Goal: Transaction & Acquisition: Register for event/course

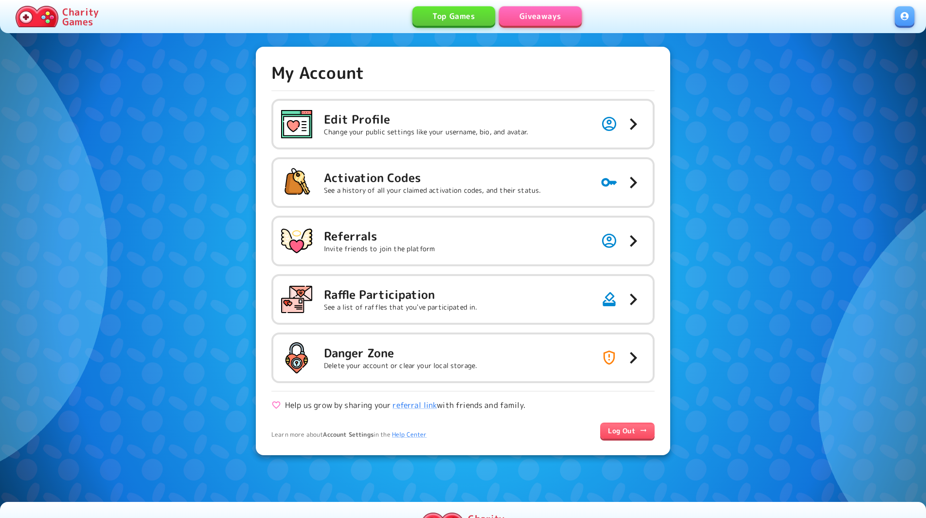
click at [535, 20] on link "Giveaways" at bounding box center [540, 15] width 83 height 19
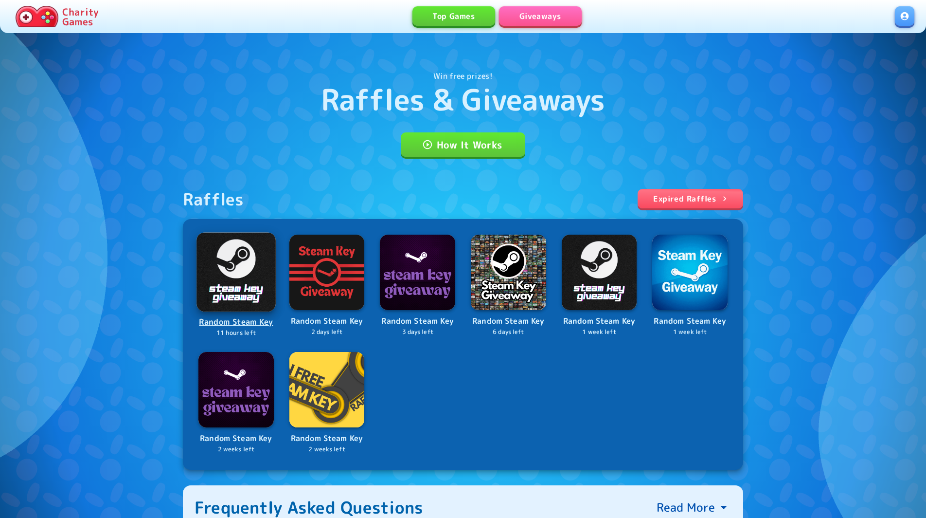
click at [236, 265] on img at bounding box center [236, 271] width 79 height 79
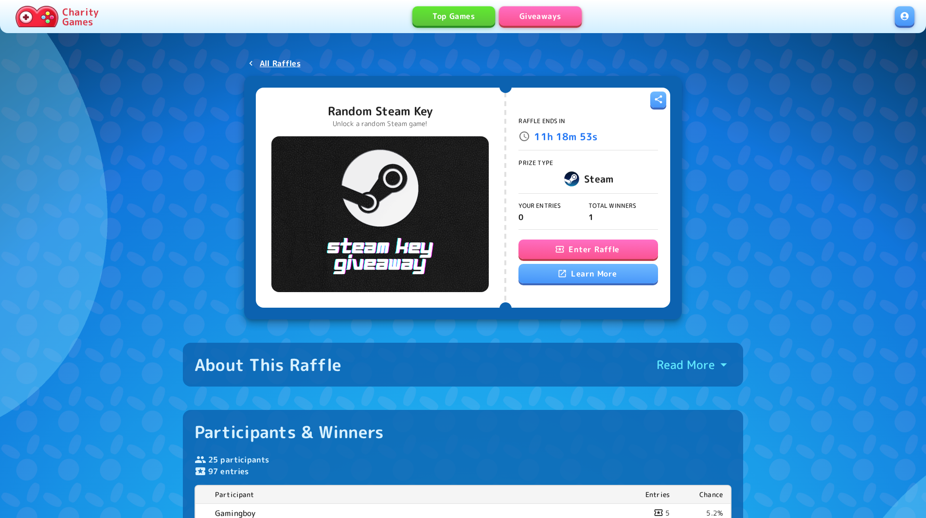
click at [555, 250] on button "Enter Raffle" at bounding box center [588, 248] width 139 height 19
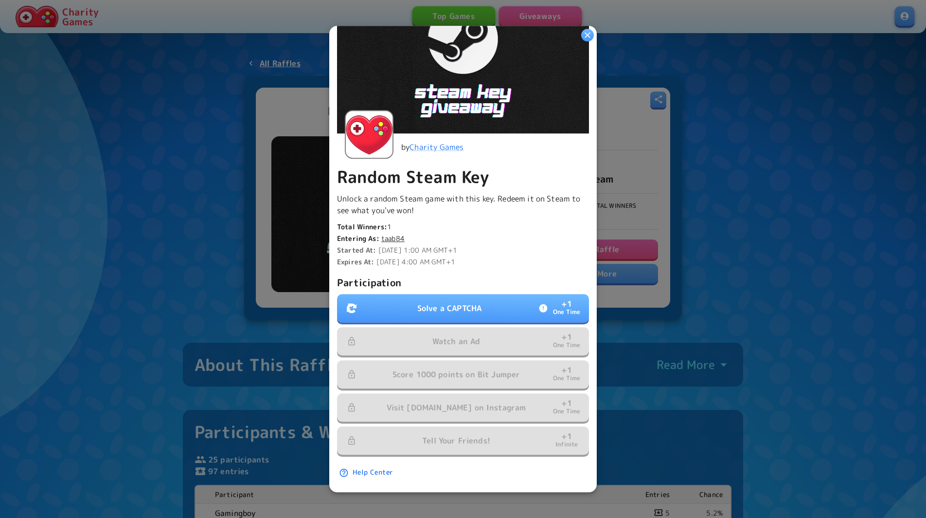
scroll to position [84, 0]
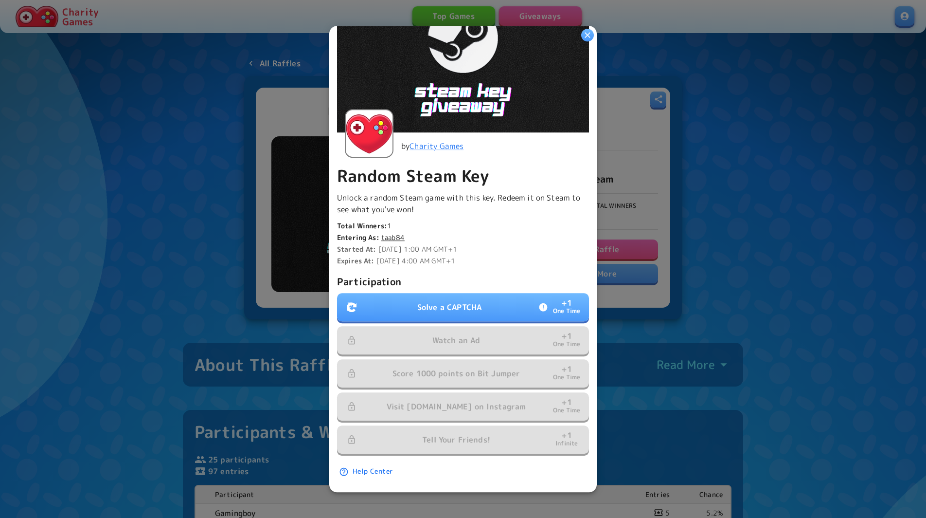
click at [498, 304] on button "Solve a CAPTCHA + 1 One Time" at bounding box center [463, 307] width 252 height 28
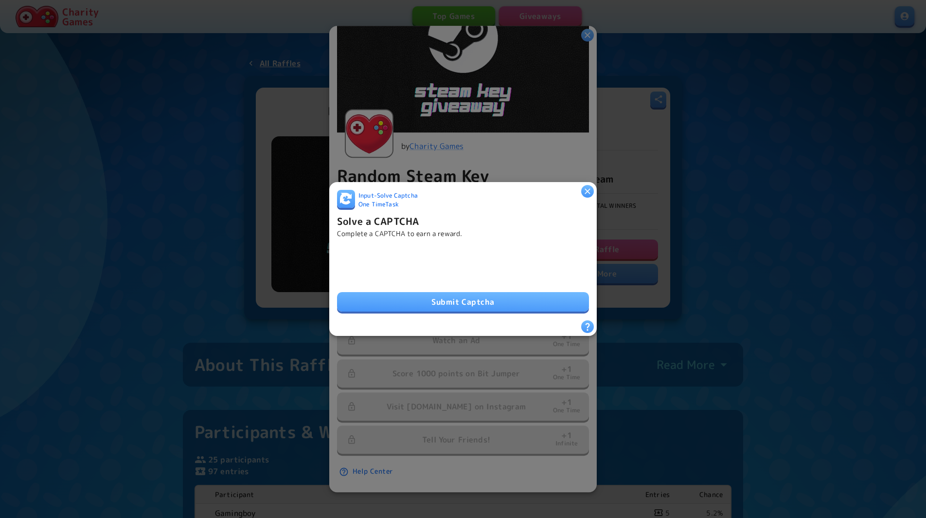
click at [427, 299] on button "Submit Captcha" at bounding box center [463, 301] width 252 height 19
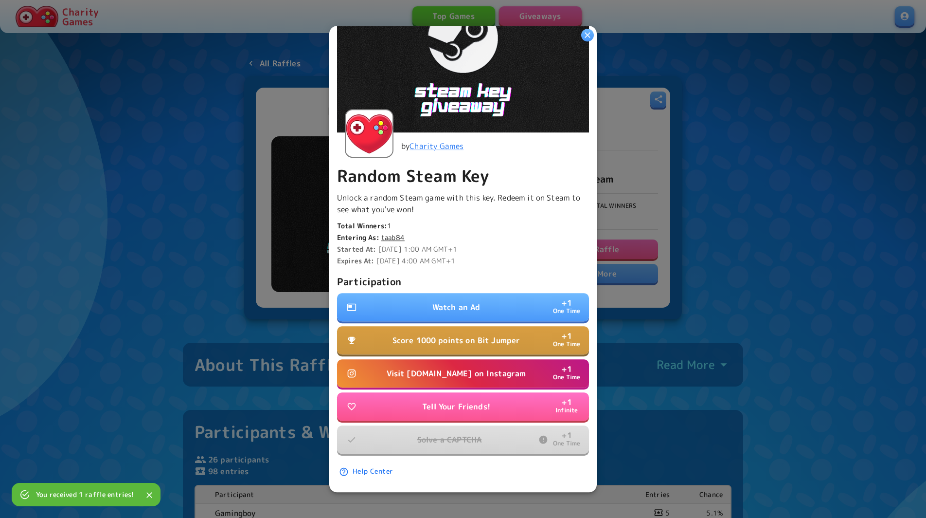
click at [480, 373] on p "Visit [DOMAIN_NAME] on Instagram" at bounding box center [457, 374] width 140 height 12
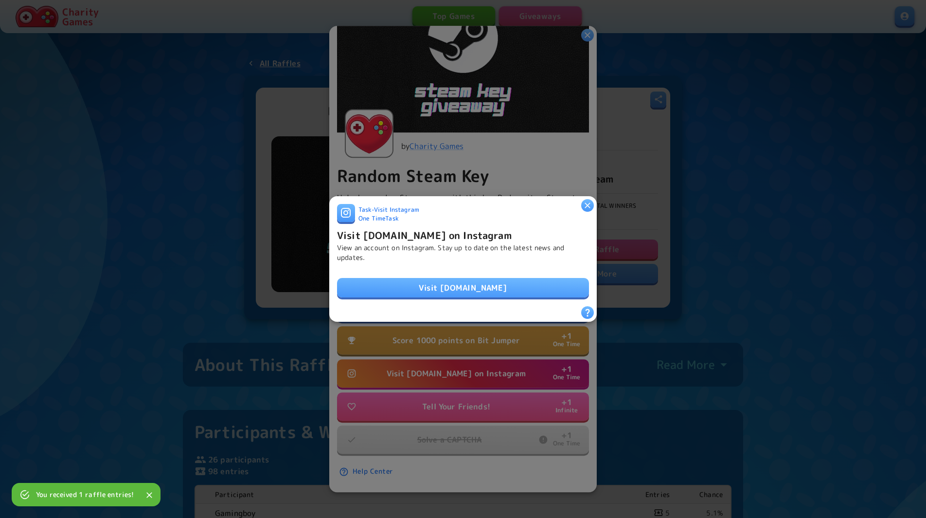
click at [467, 288] on link "Visit [DOMAIN_NAME]" at bounding box center [463, 287] width 252 height 19
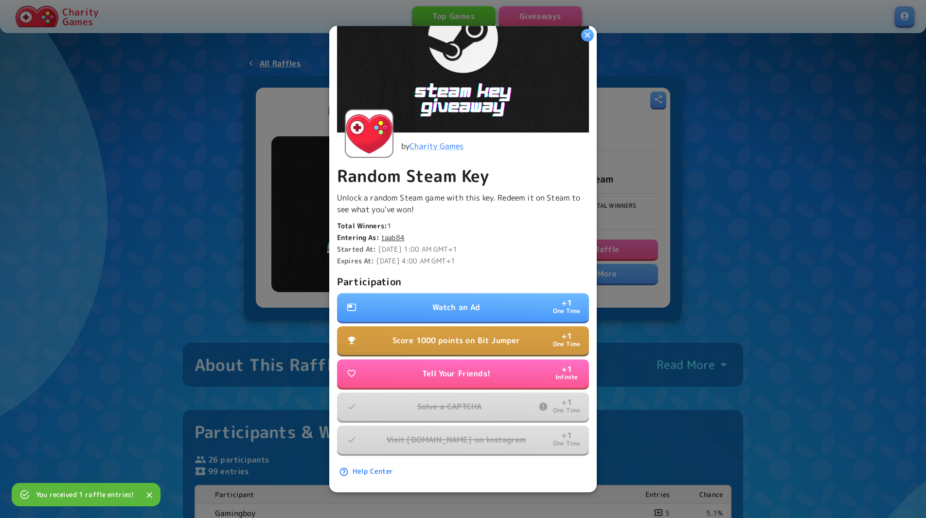
click at [447, 309] on p "Watch an Ad" at bounding box center [456, 308] width 48 height 12
